Goal: Task Accomplishment & Management: Use online tool/utility

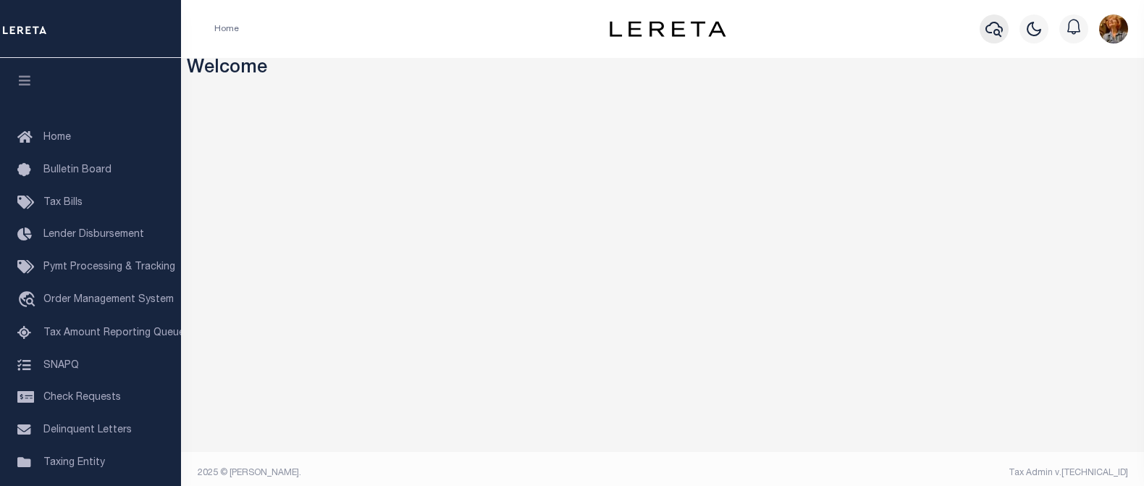
click at [995, 30] on icon "button" at bounding box center [993, 29] width 17 height 15
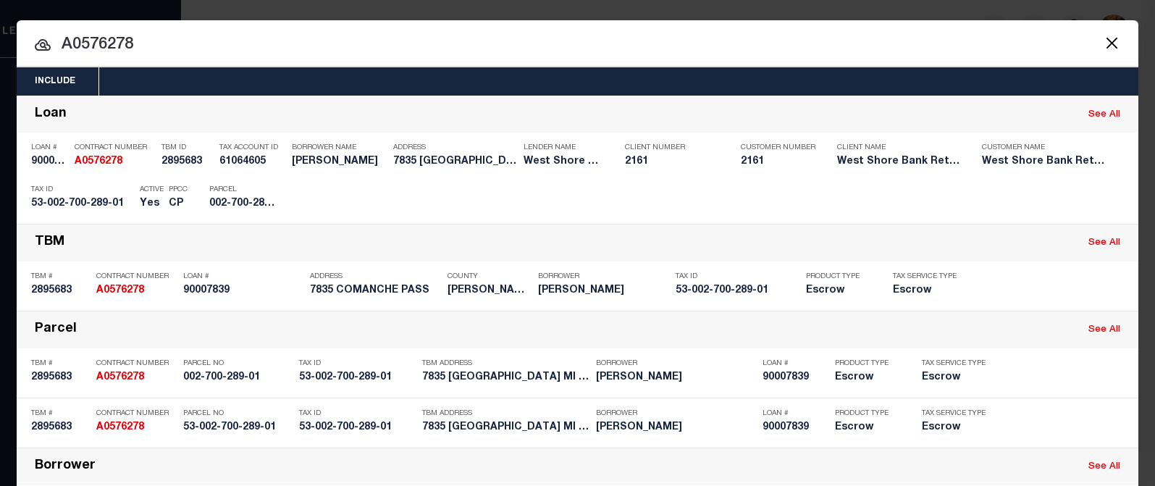
click at [153, 43] on input "A0576278" at bounding box center [577, 45] width 1121 height 25
drag, startPoint x: 95, startPoint y: 44, endPoint x: 167, endPoint y: 43, distance: 72.4
click at [167, 43] on input "A0576278" at bounding box center [577, 45] width 1121 height 25
click at [788, 8] on div "Include Loans TBM Customers Borrowers Payments (Lender Non-Disb) Payments (Lend…" at bounding box center [577, 243] width 1155 height 486
click at [153, 43] on input "A0574561" at bounding box center [577, 45] width 1121 height 25
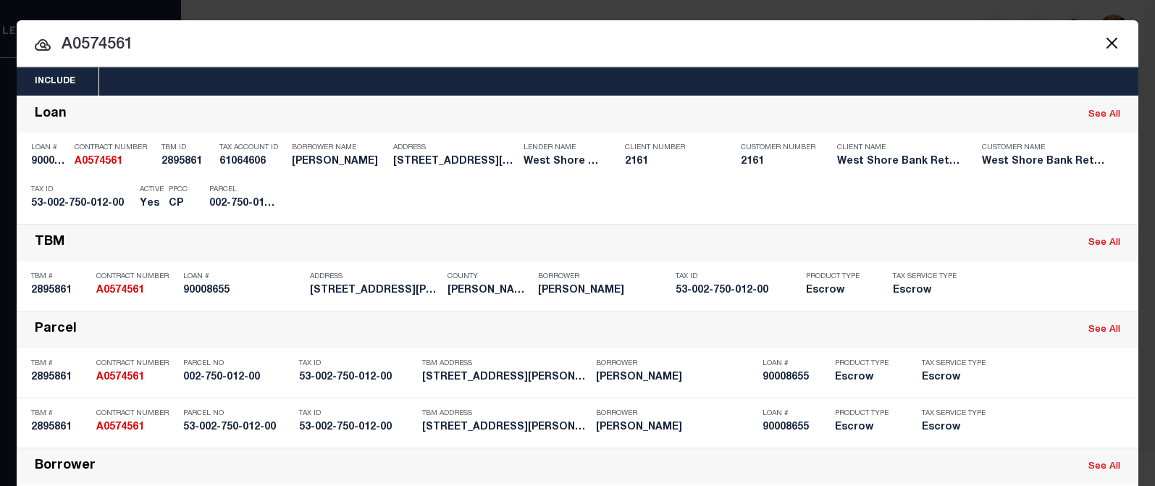
drag, startPoint x: 67, startPoint y: 43, endPoint x: 181, endPoint y: 46, distance: 114.4
click at [181, 46] on input "A0574561" at bounding box center [577, 45] width 1121 height 25
drag, startPoint x: 68, startPoint y: 41, endPoint x: 134, endPoint y: 43, distance: 65.9
click at [134, 43] on input "A950015" at bounding box center [577, 45] width 1121 height 25
click at [112, 46] on input "A0329231" at bounding box center [577, 45] width 1121 height 25
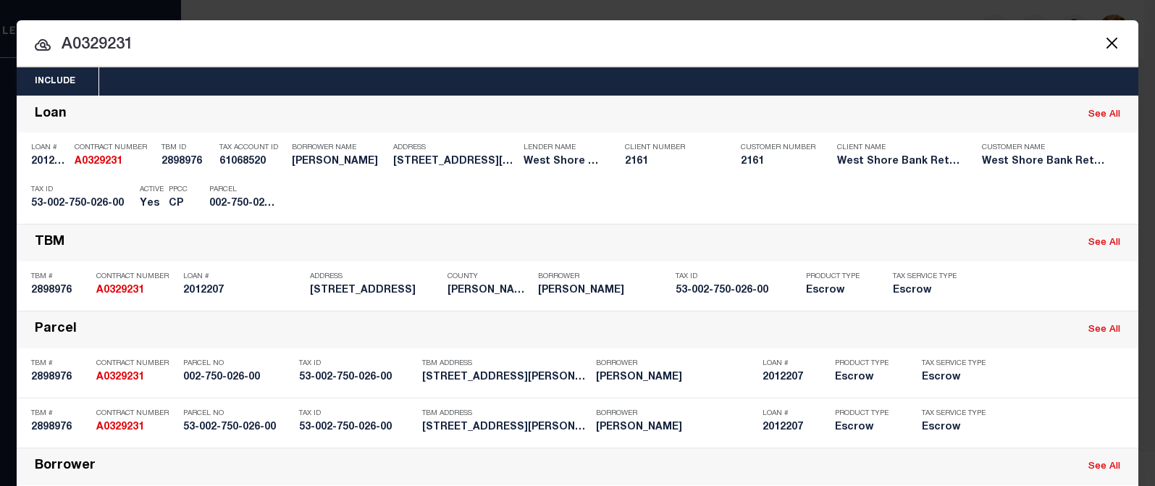
drag, startPoint x: 76, startPoint y: 48, endPoint x: 147, endPoint y: 43, distance: 71.1
click at [147, 43] on input "A0329231" at bounding box center [577, 45] width 1121 height 25
drag, startPoint x: 79, startPoint y: 43, endPoint x: 153, endPoint y: 50, distance: 74.8
click at [153, 50] on input "A0576265" at bounding box center [577, 45] width 1121 height 25
drag, startPoint x: 69, startPoint y: 43, endPoint x: 161, endPoint y: 40, distance: 92.0
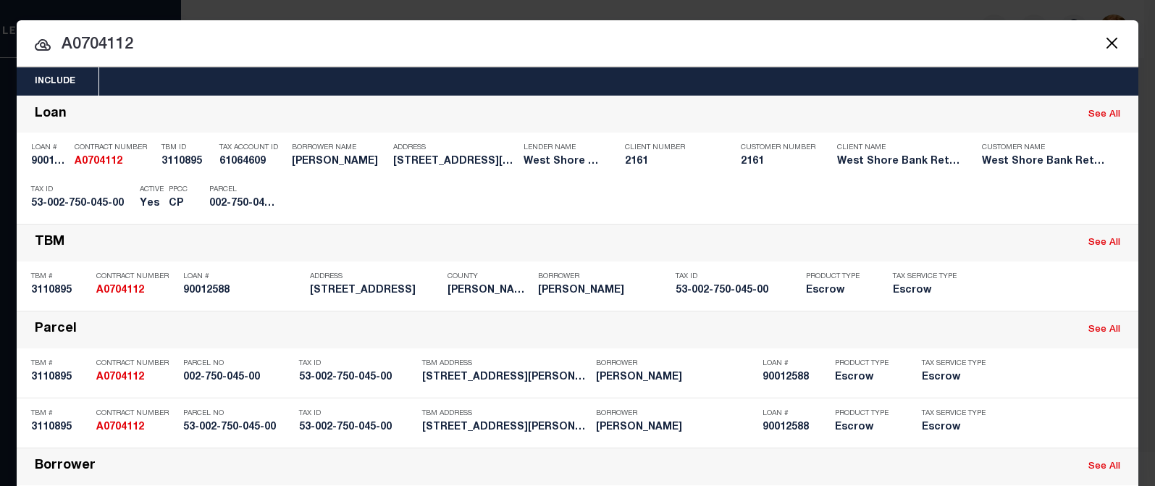
click at [166, 43] on input "A0704112" at bounding box center [577, 45] width 1121 height 25
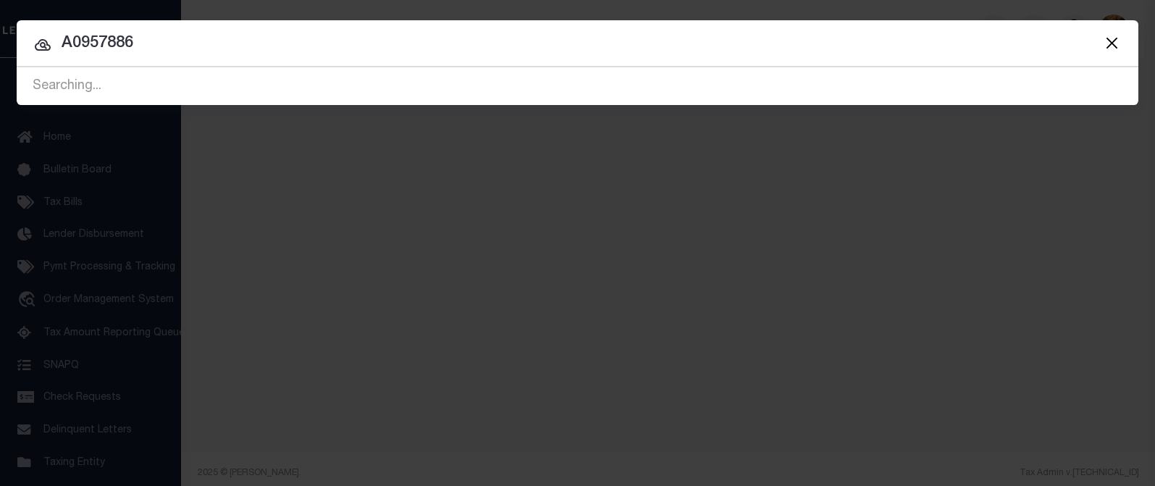
type input "A0957886"
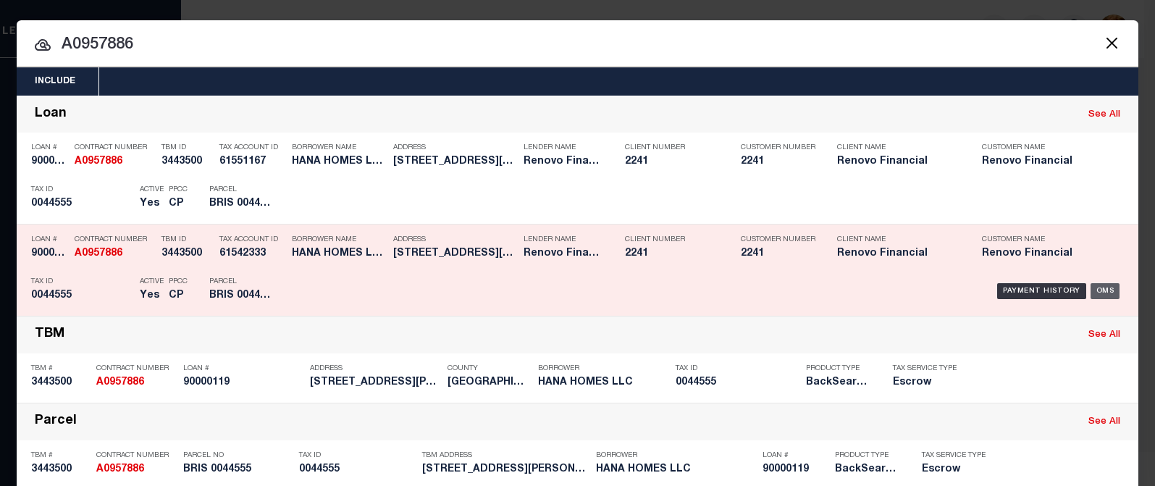
click at [1102, 288] on div "OMS" at bounding box center [1105, 291] width 30 height 16
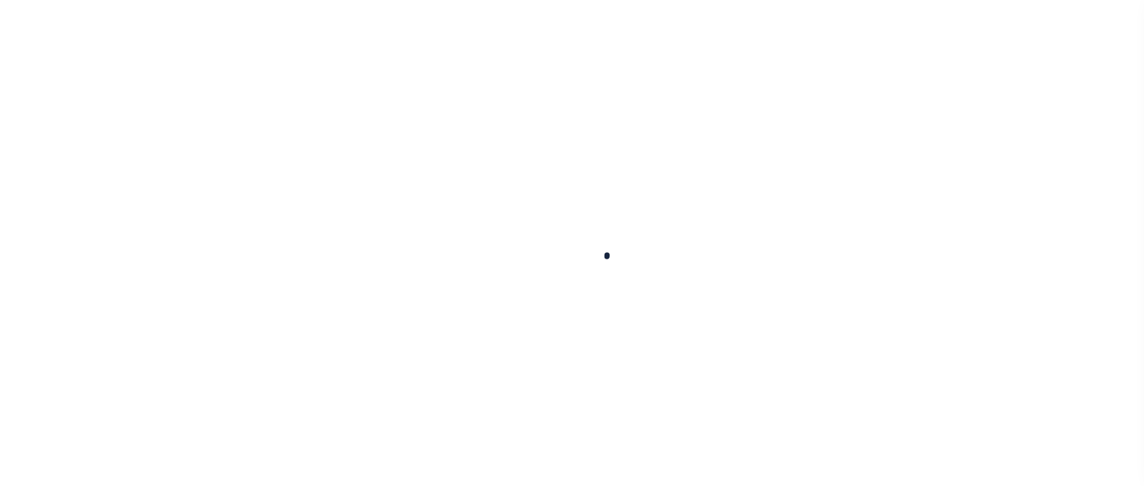
type input "90000119"
type input "HANA HOMES LLC"
select select
select select "10"
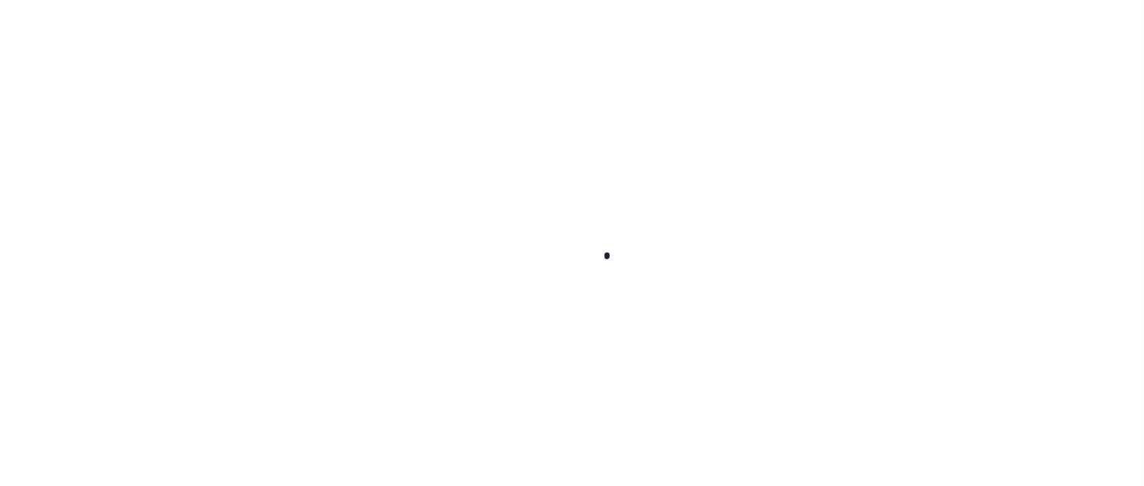
select select "Escrow"
type input "318 EMMETT ST"
type input "BRISTOL, CT 06010"
type input "a0kUS00000BIoCv"
type input "CT"
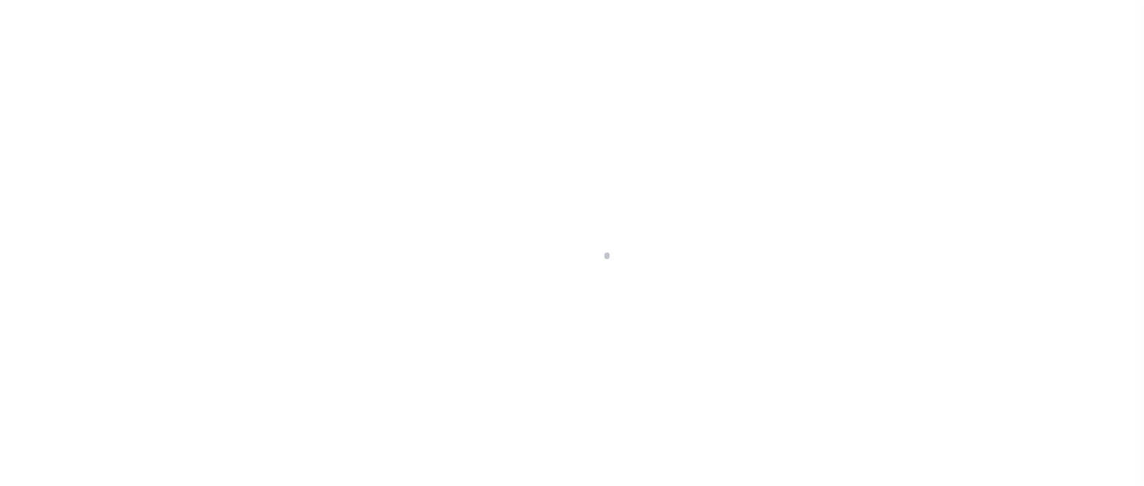
select select
select select "25067"
select select "2"
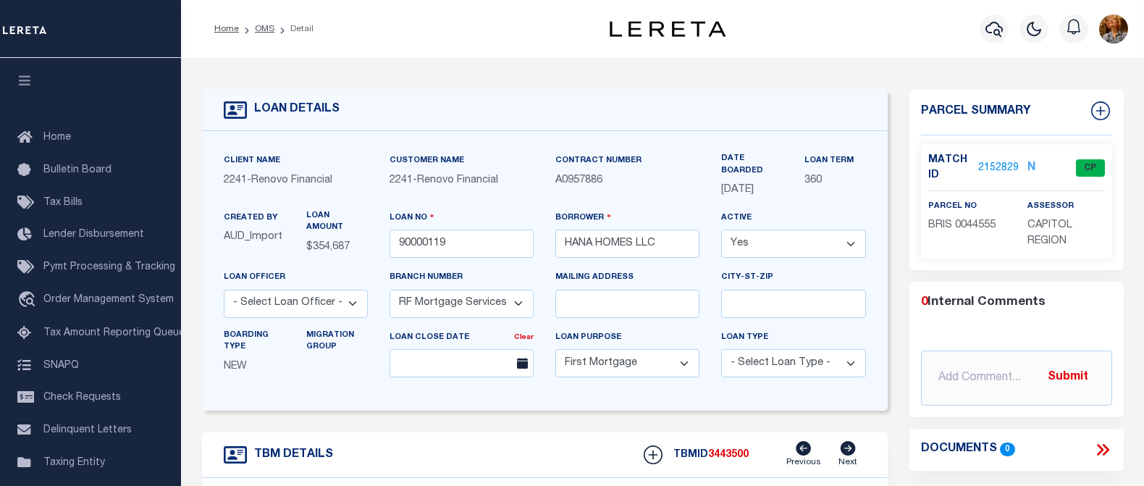
click at [979, 164] on link "2152829" at bounding box center [998, 168] width 41 height 15
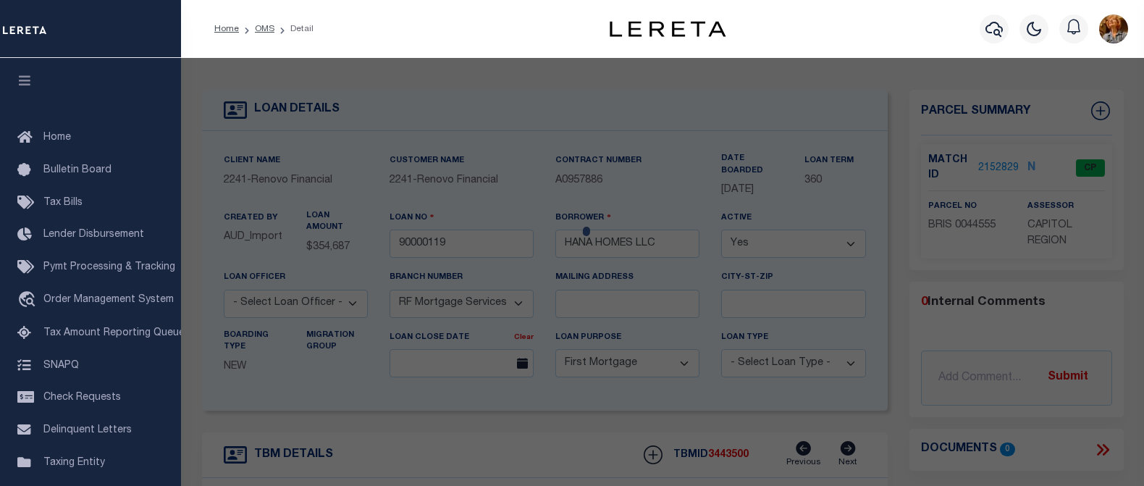
checkbox input "false"
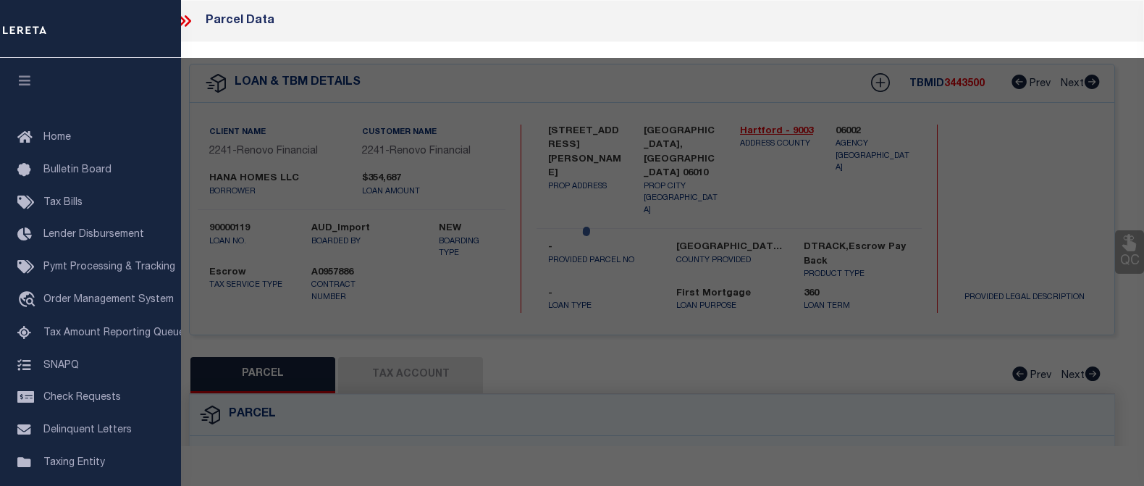
select select "CP"
type input "ZAIN,BARNWELL"
select select "ATL"
select select "ADD"
type input "[STREET_ADDRESS][PERSON_NAME]"
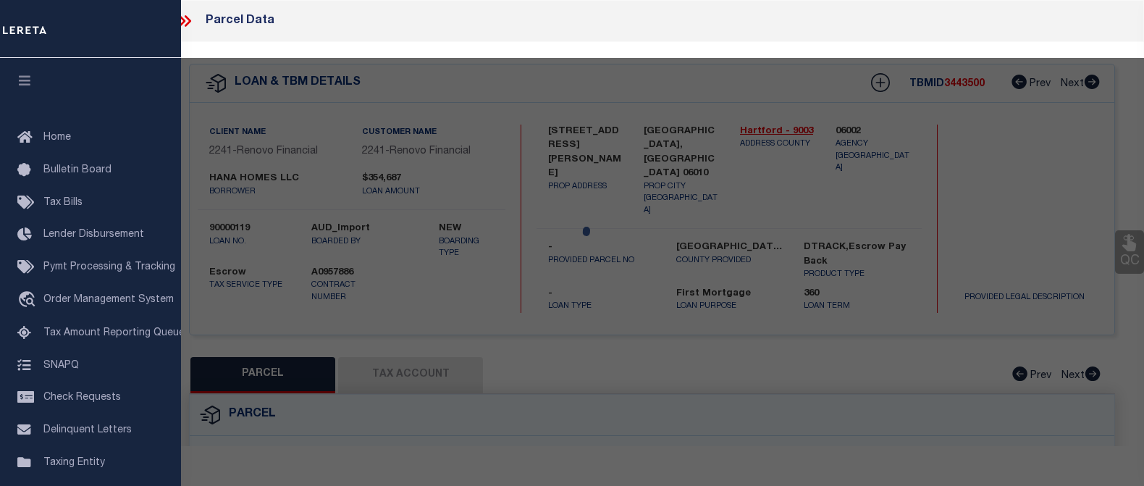
checkbox input "false"
type input "BRISTOL, CT 06010"
type textarea "LOT:3-44555 CITY/MUNI/TWP:BRISTOL"
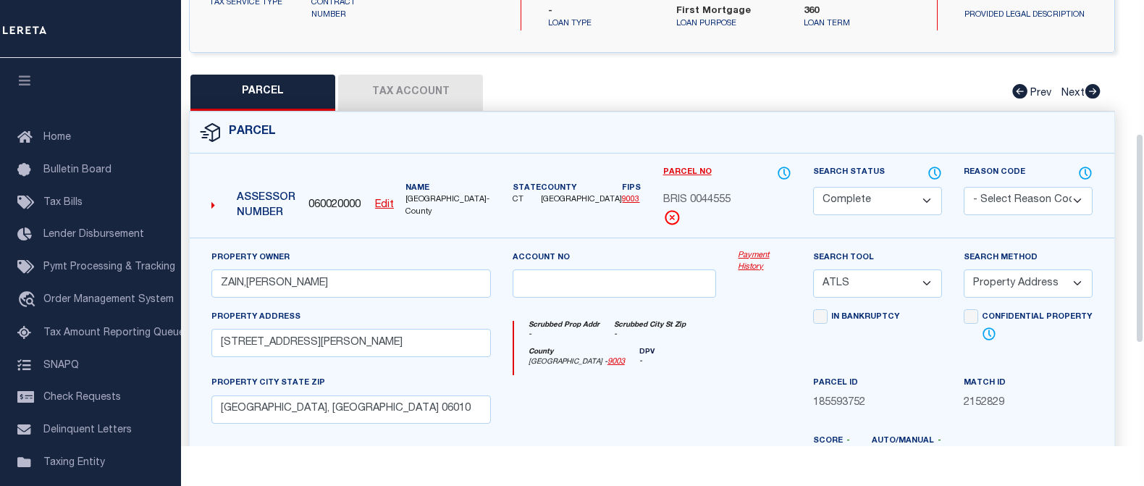
scroll to position [290, 0]
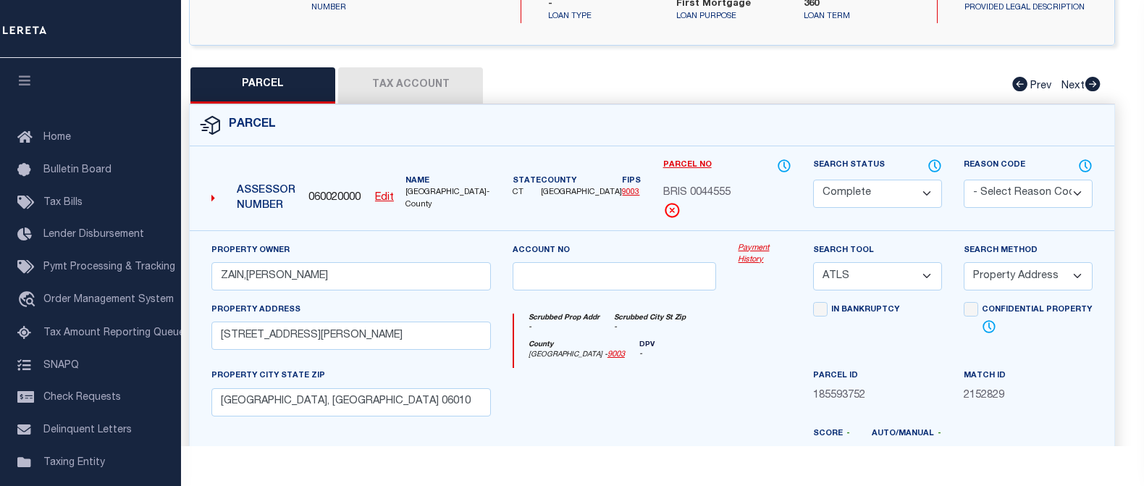
click at [418, 72] on button "Tax Account" at bounding box center [410, 85] width 145 height 36
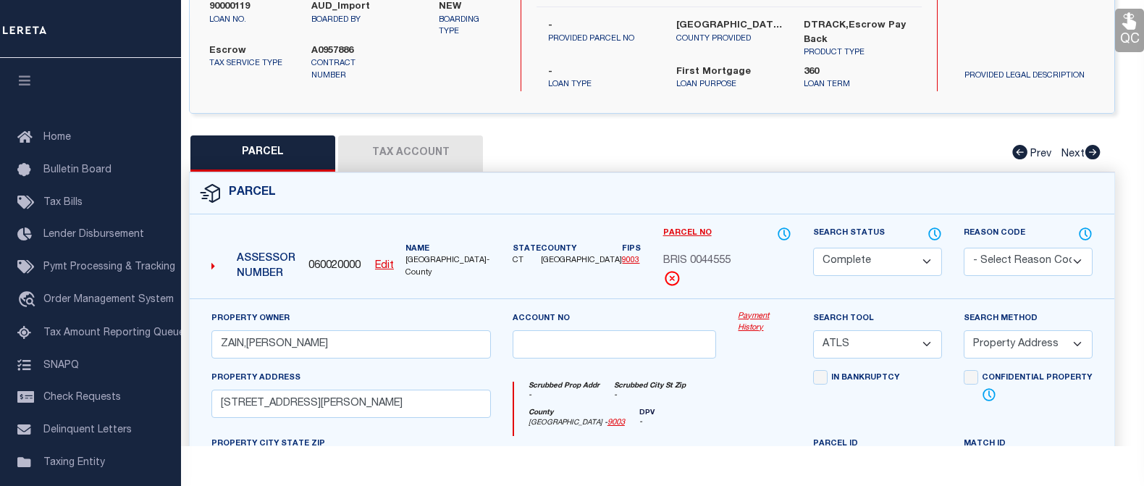
select select "100"
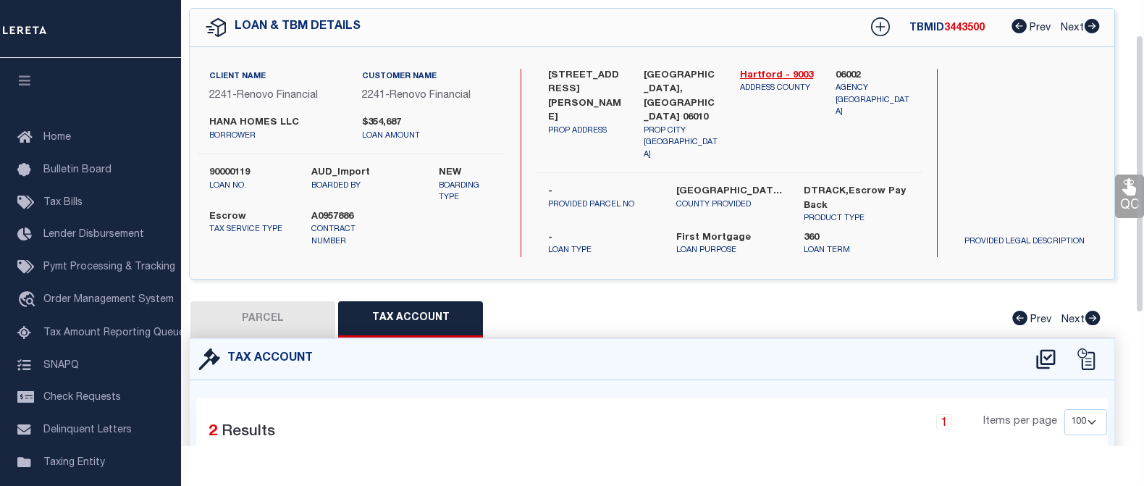
scroll to position [0, 0]
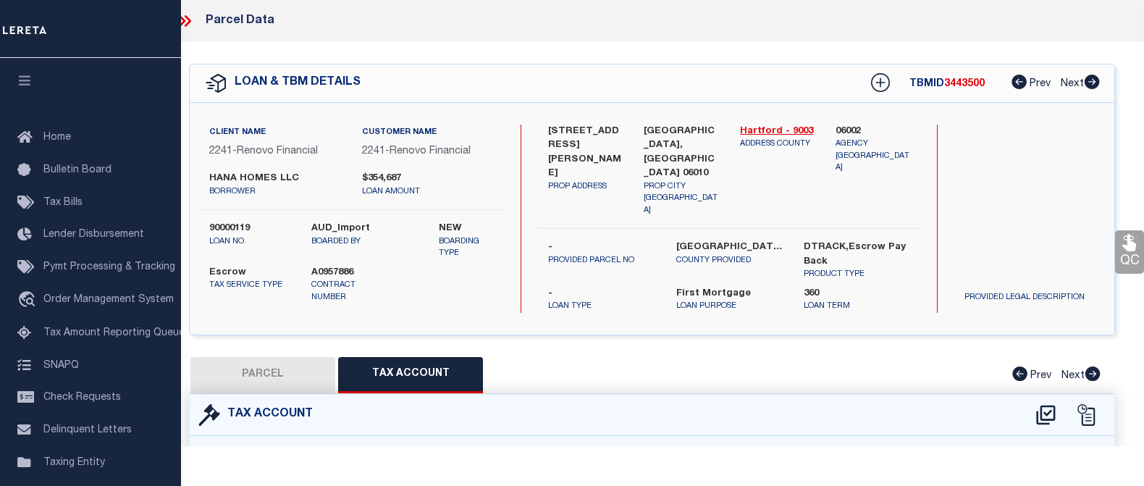
click at [187, 20] on icon at bounding box center [184, 21] width 19 height 19
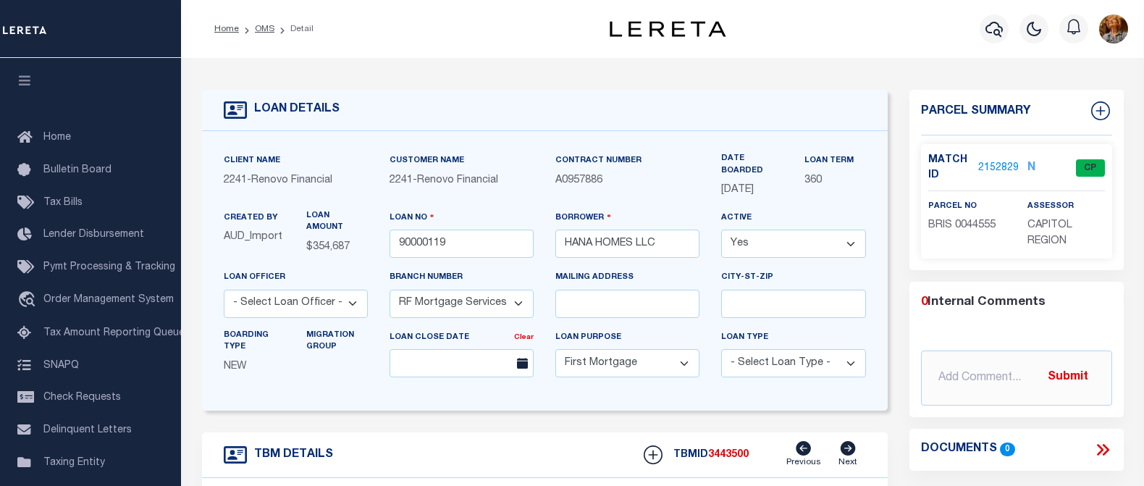
click at [138, 72] on div "Home Bulletin Board Tax Bills Lender Disbursement Pymt Processing & Tracking tr…" at bounding box center [90, 377] width 181 height 638
click at [984, 30] on button "button" at bounding box center [993, 28] width 29 height 29
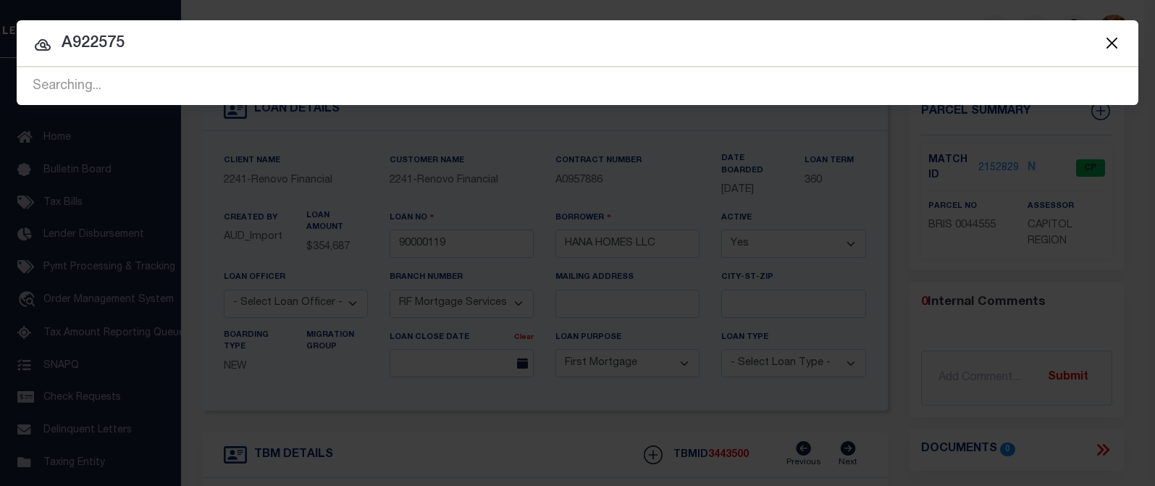
type input "A922575"
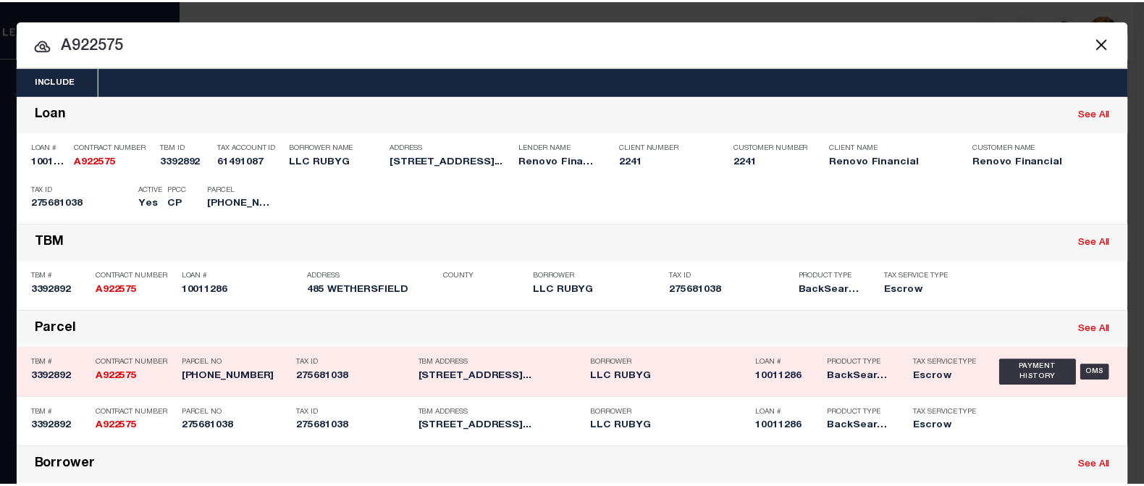
scroll to position [88, 0]
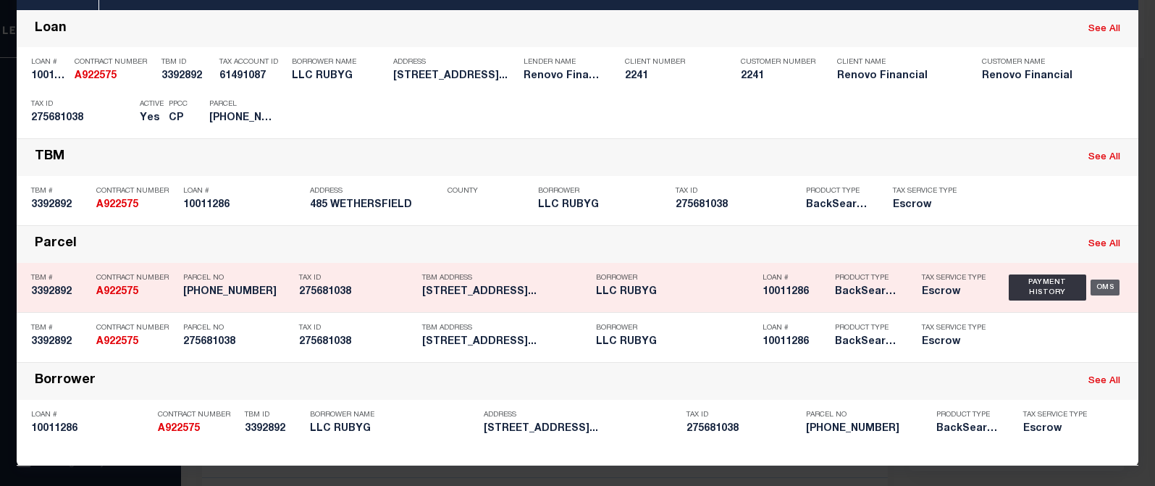
click at [1098, 285] on div "OMS" at bounding box center [1105, 287] width 30 height 16
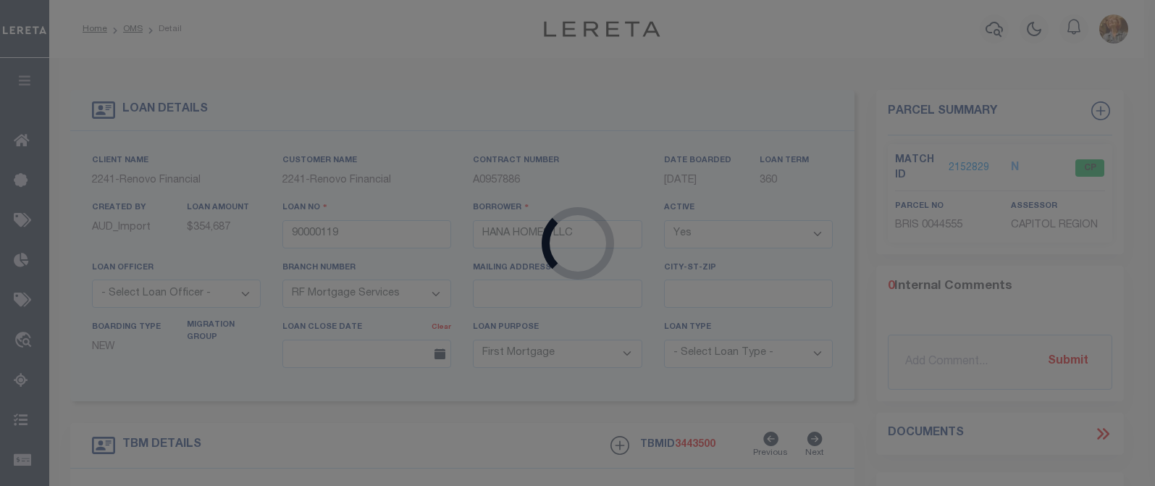
type input "10011286"
type input "LLC RUBYG"
type input "39 HARRISON ST"
type input "NEW BRITAIN CT 06052-1226 NULL"
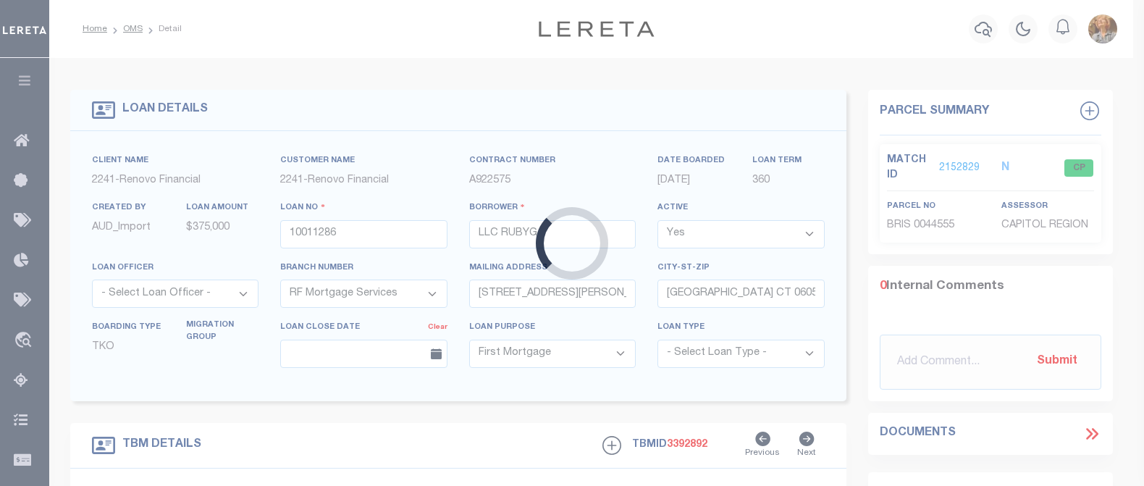
type input "485 WETHERSFIELD"
type input "275681038"
type input "HARTFORD CT 061141907"
type input "a0kUS000006jeU5"
select select
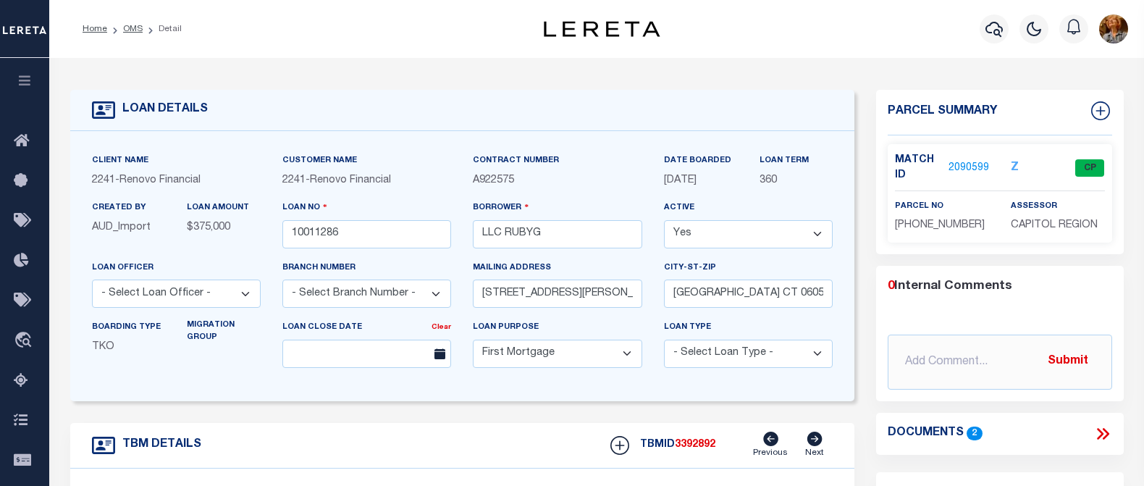
click at [971, 164] on link "2090599" at bounding box center [968, 168] width 41 height 15
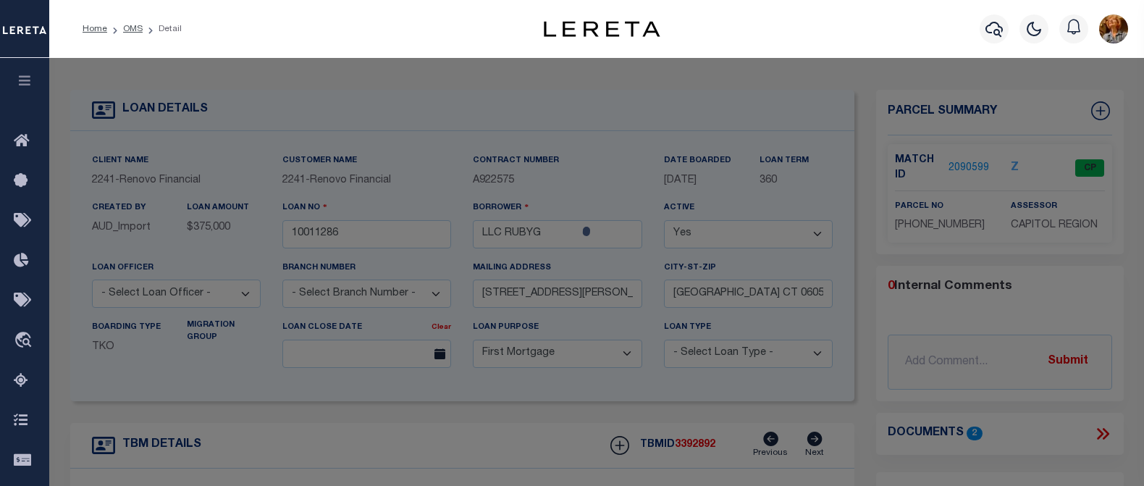
select select "AS"
select select
checkbox input "false"
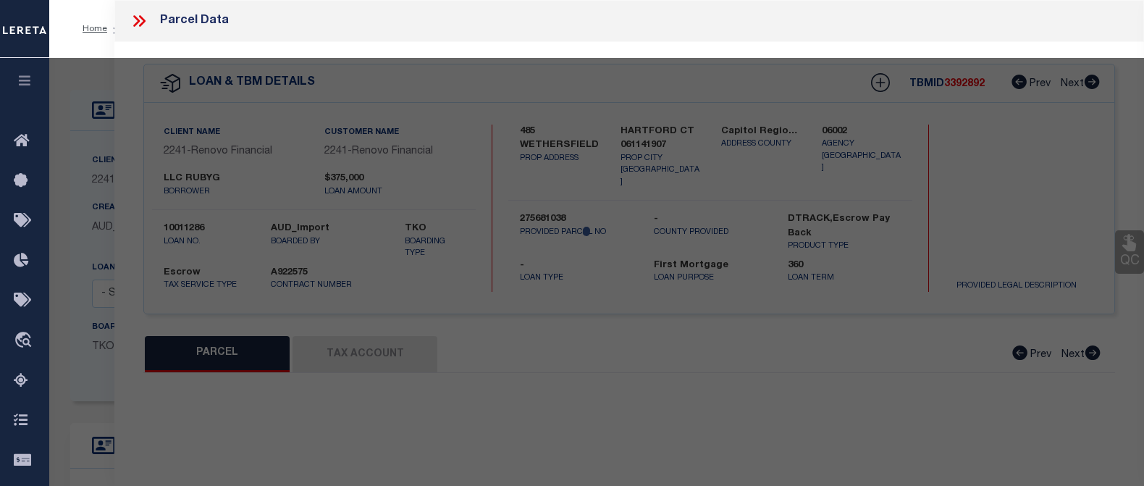
select select "CP"
type input "RUBYG LLC"
select select "AGW"
select select
type input "485-489 WETHERSFIELD AVE"
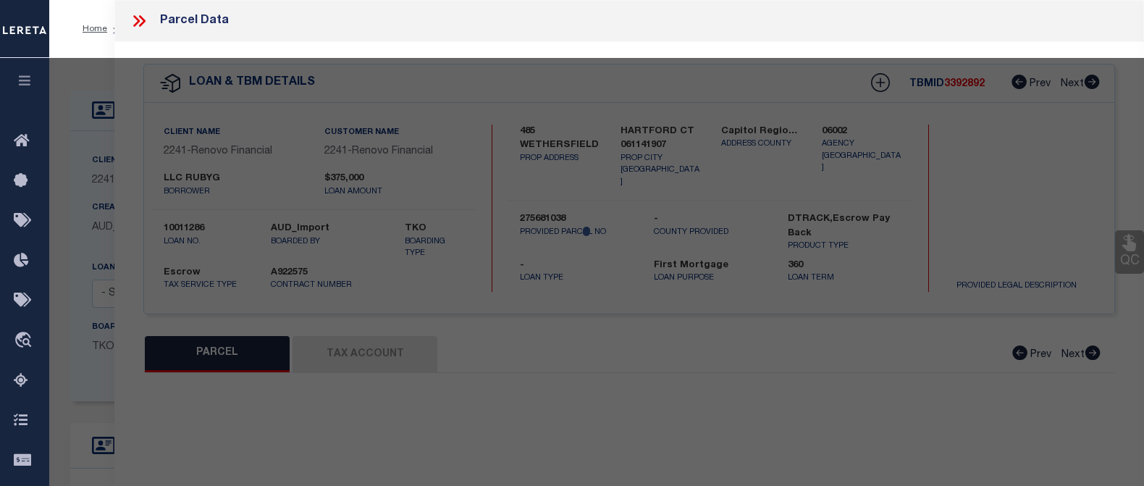
checkbox input "false"
type input "HARTFORD CT 06114"
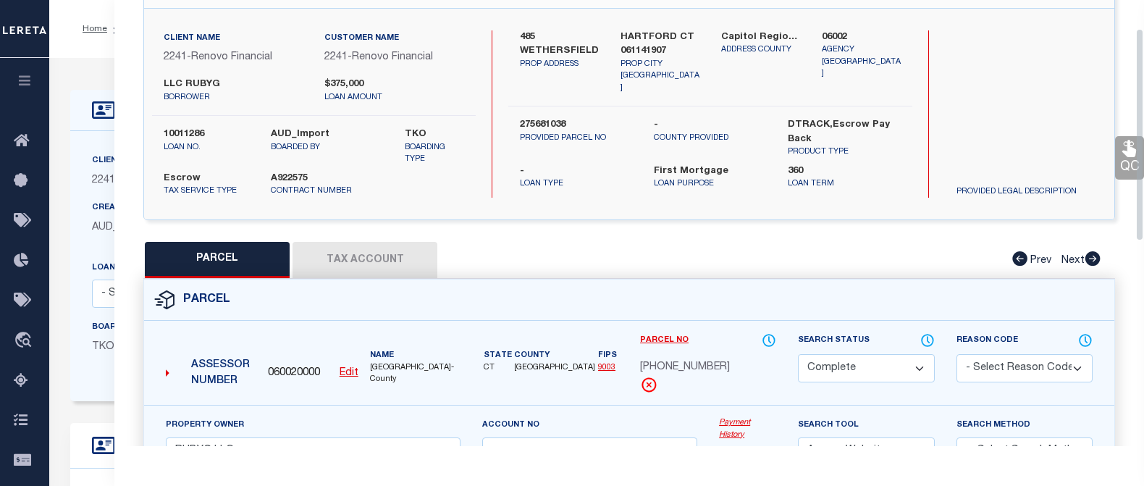
scroll to position [217, 0]
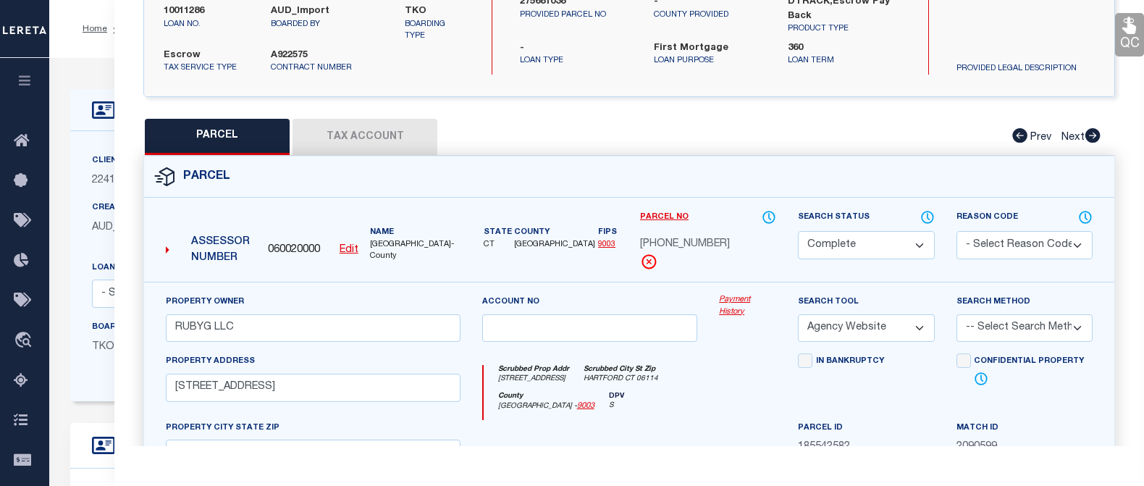
click at [368, 131] on button "Tax Account" at bounding box center [364, 137] width 145 height 36
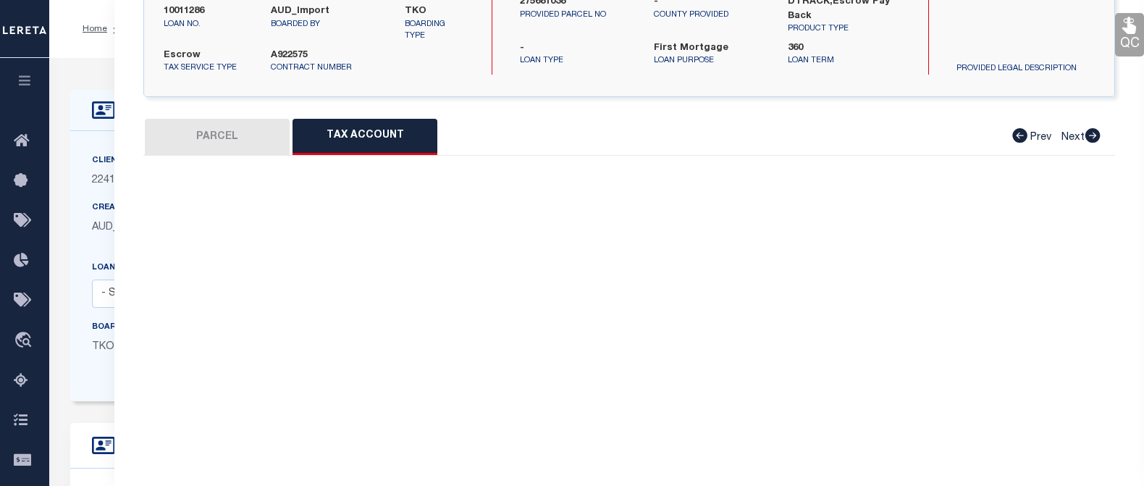
select select "100"
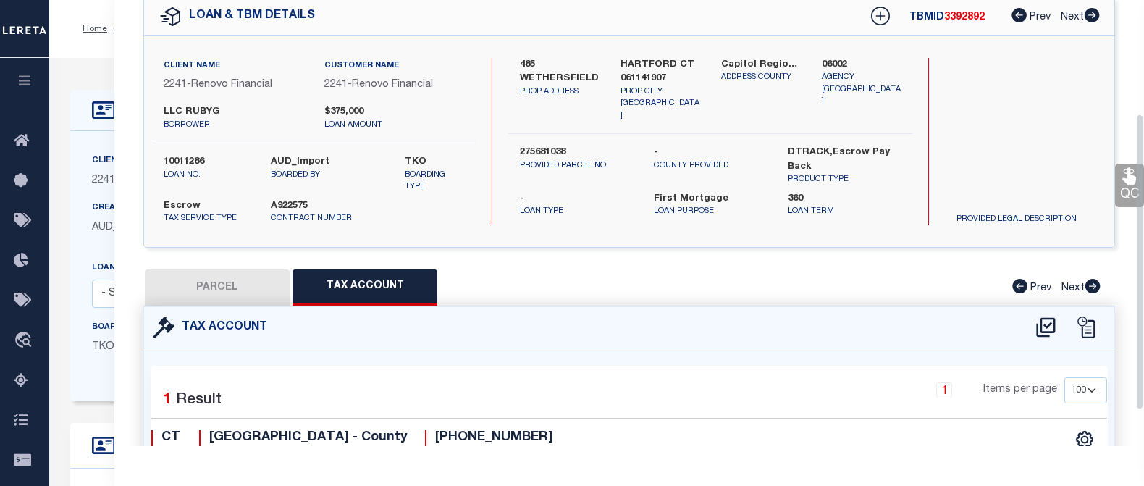
scroll to position [0, 0]
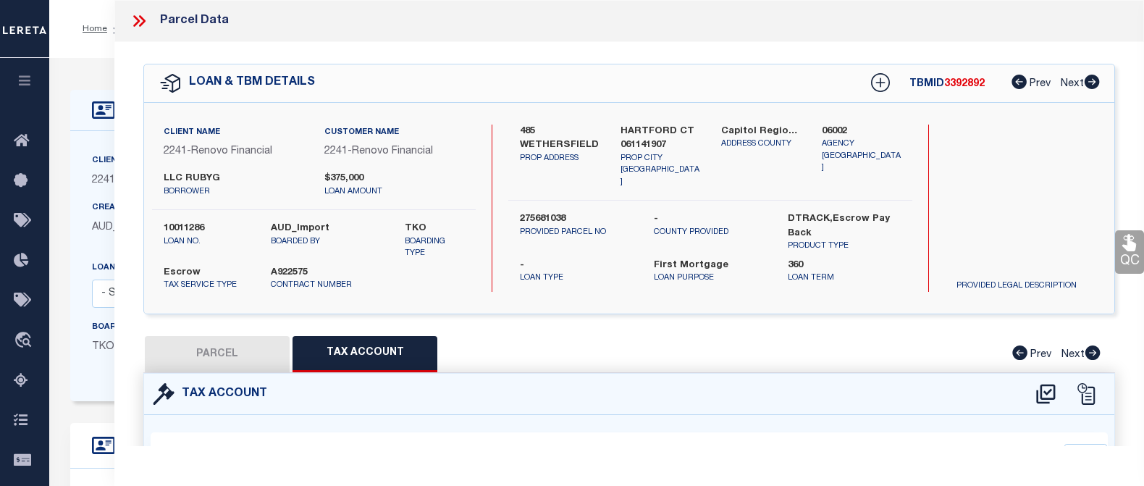
click at [139, 21] on icon at bounding box center [136, 21] width 7 height 12
